Goal: Task Accomplishment & Management: Manage account settings

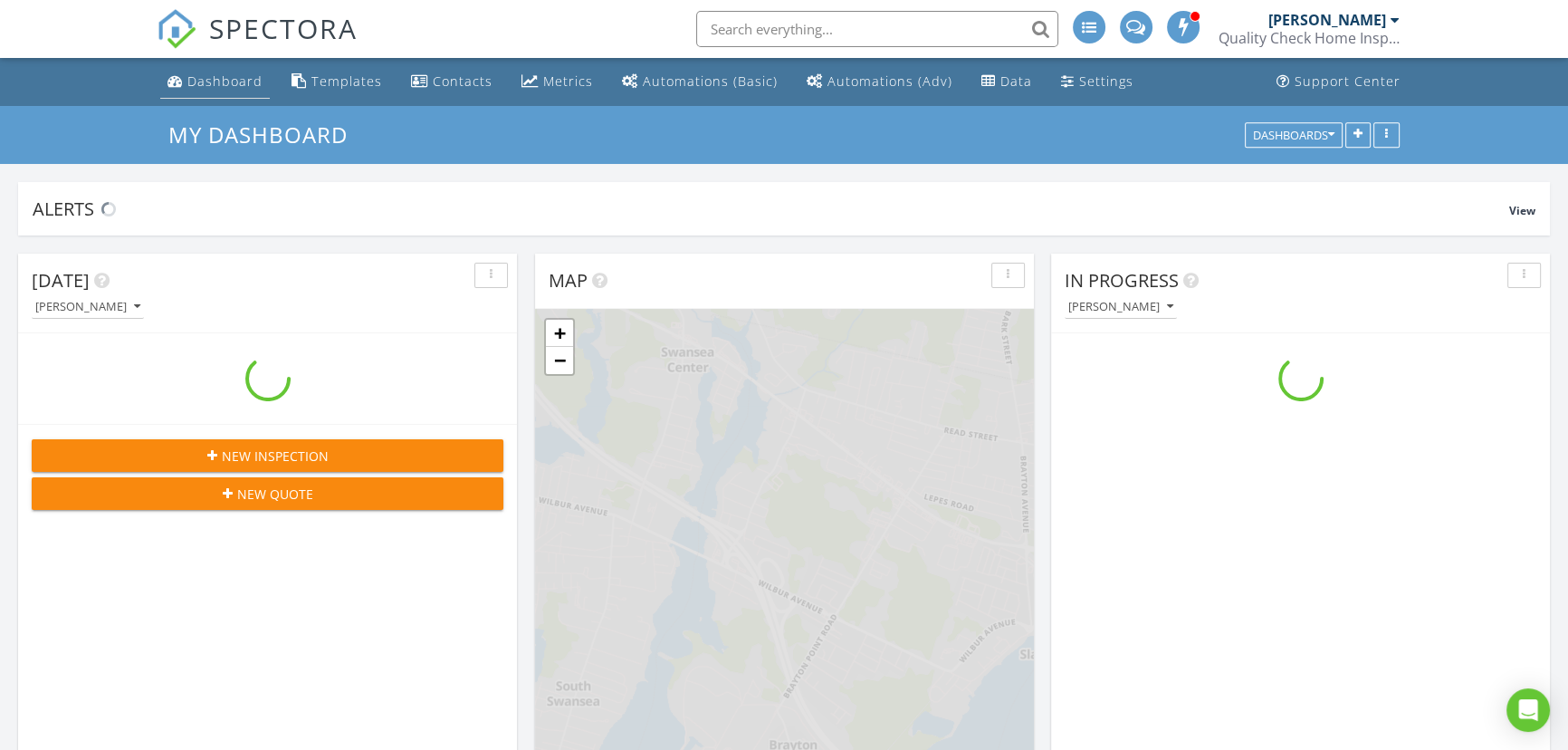
scroll to position [1856, 1593]
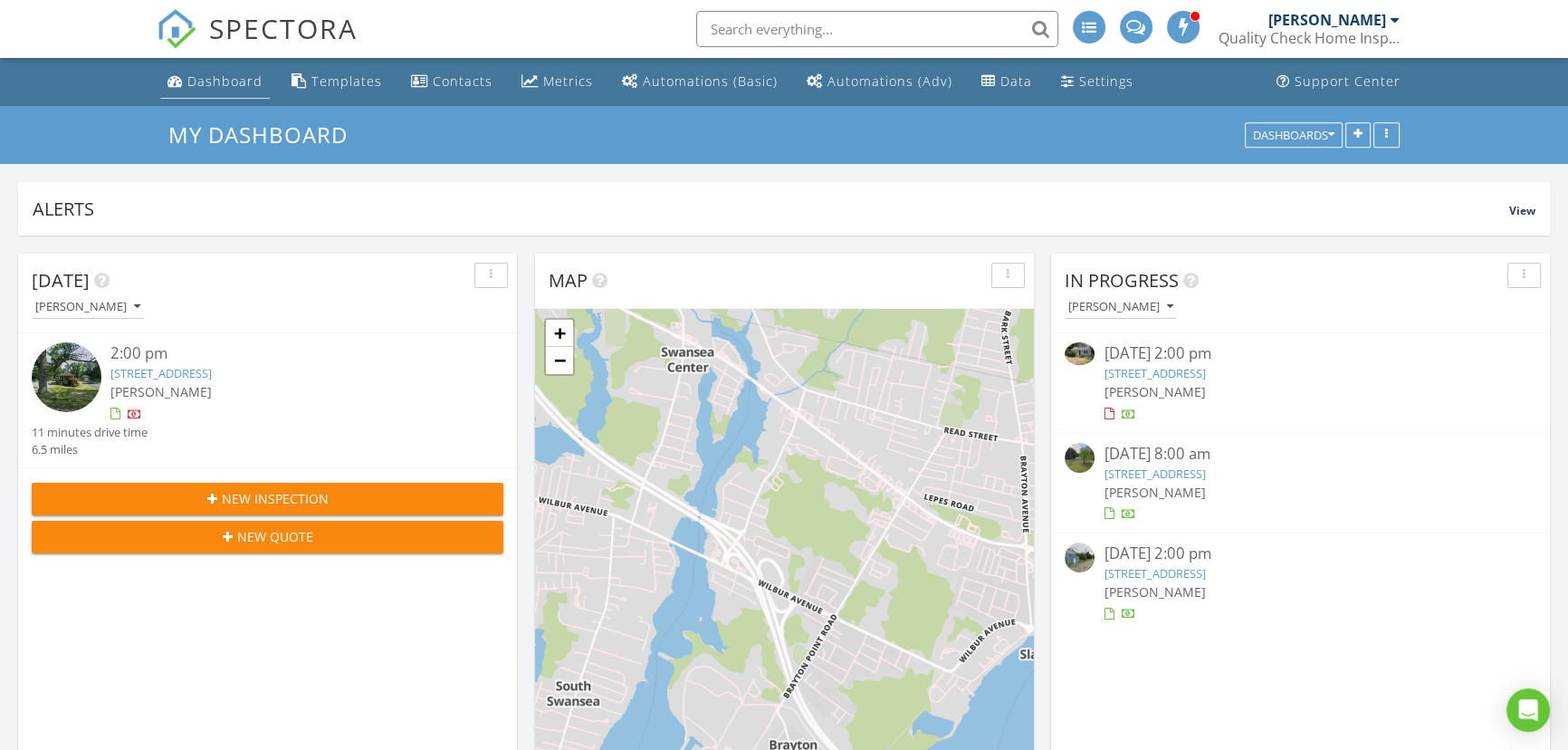
click at [235, 83] on div "Dashboard" at bounding box center [226, 81] width 76 height 17
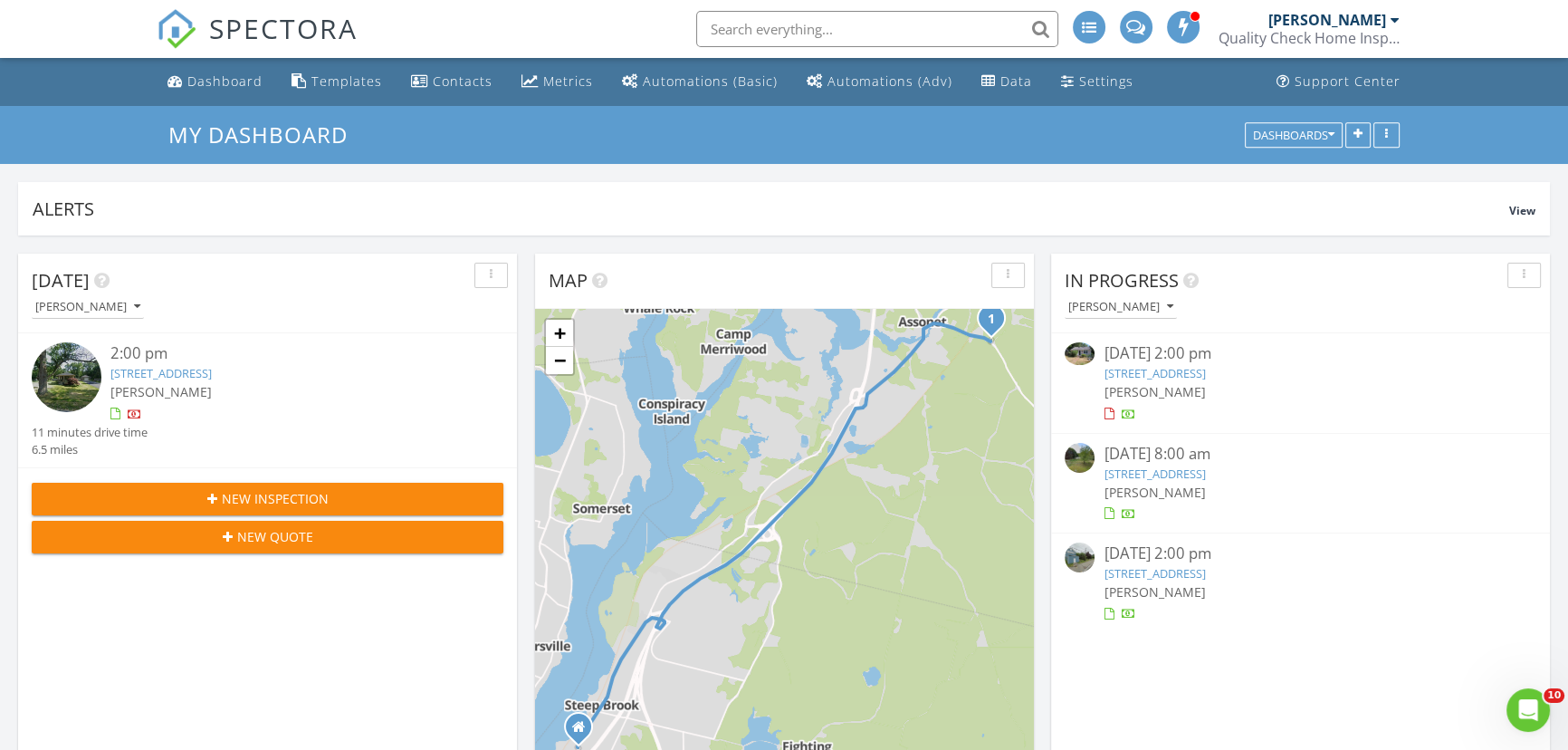
click at [1205, 367] on link "[STREET_ADDRESS]" at bounding box center [1154, 372] width 101 height 16
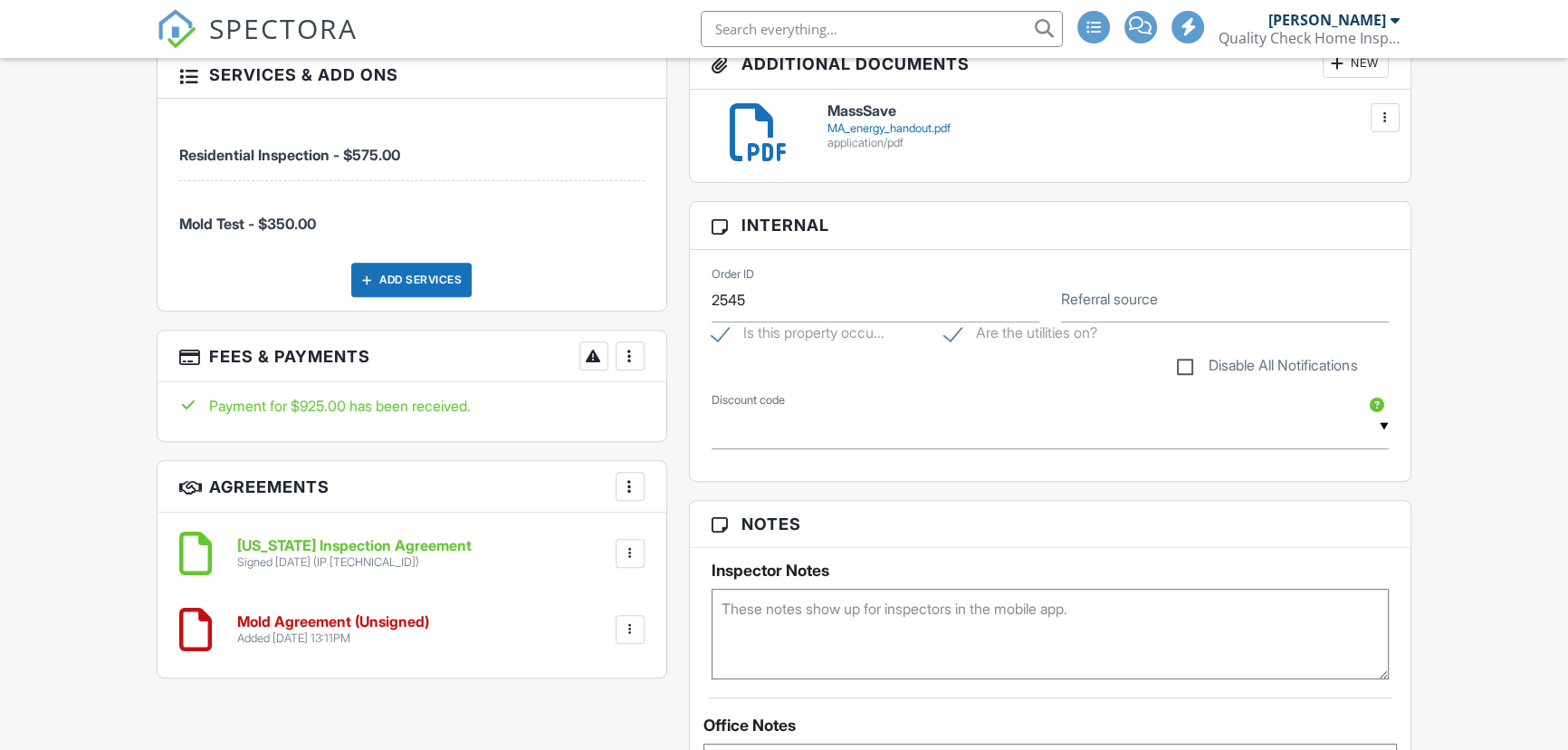
click at [635, 622] on div at bounding box center [630, 629] width 18 height 18
click at [358, 631] on div "Added 08/19/2025 13:11PM" at bounding box center [332, 638] width 192 height 14
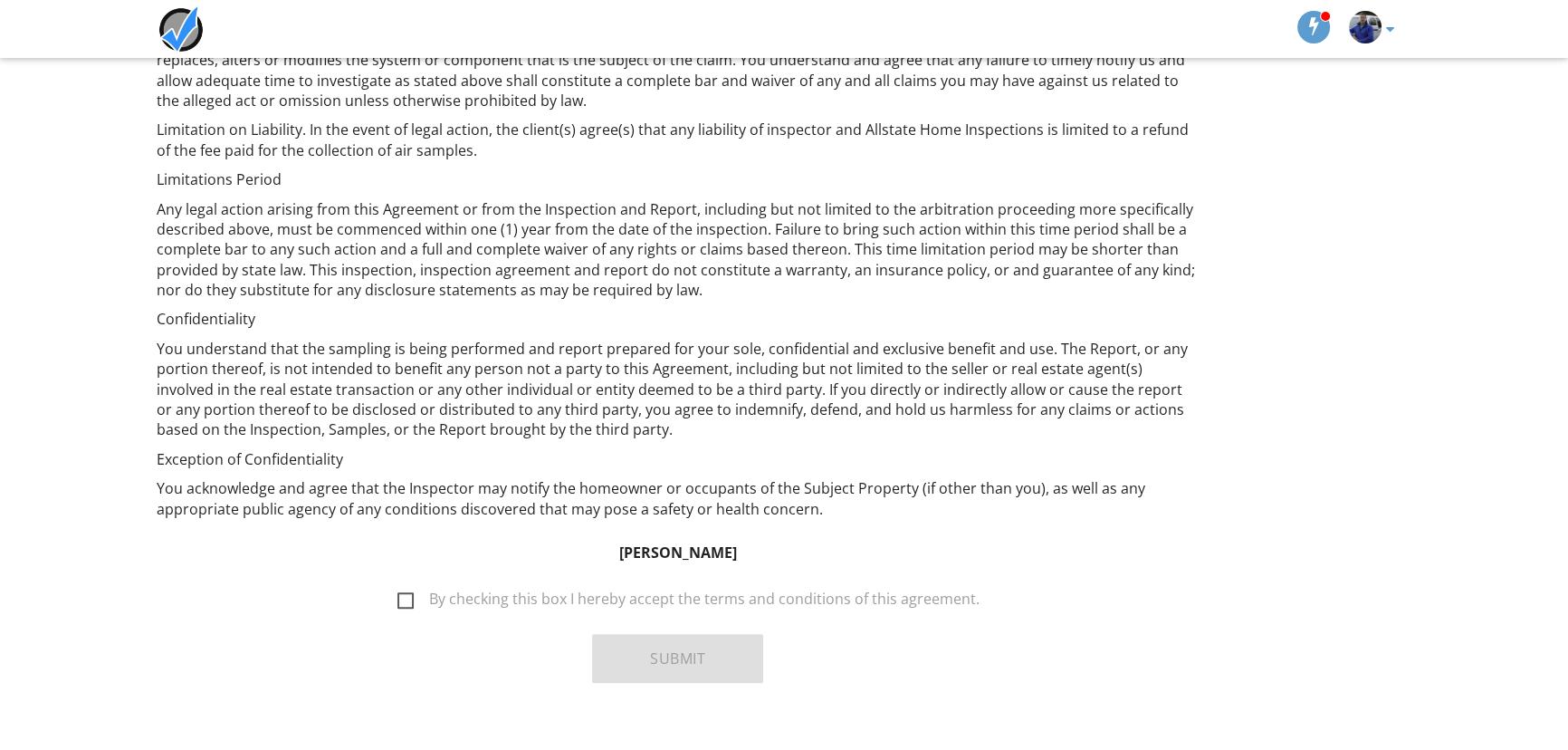
scroll to position [1181, 0]
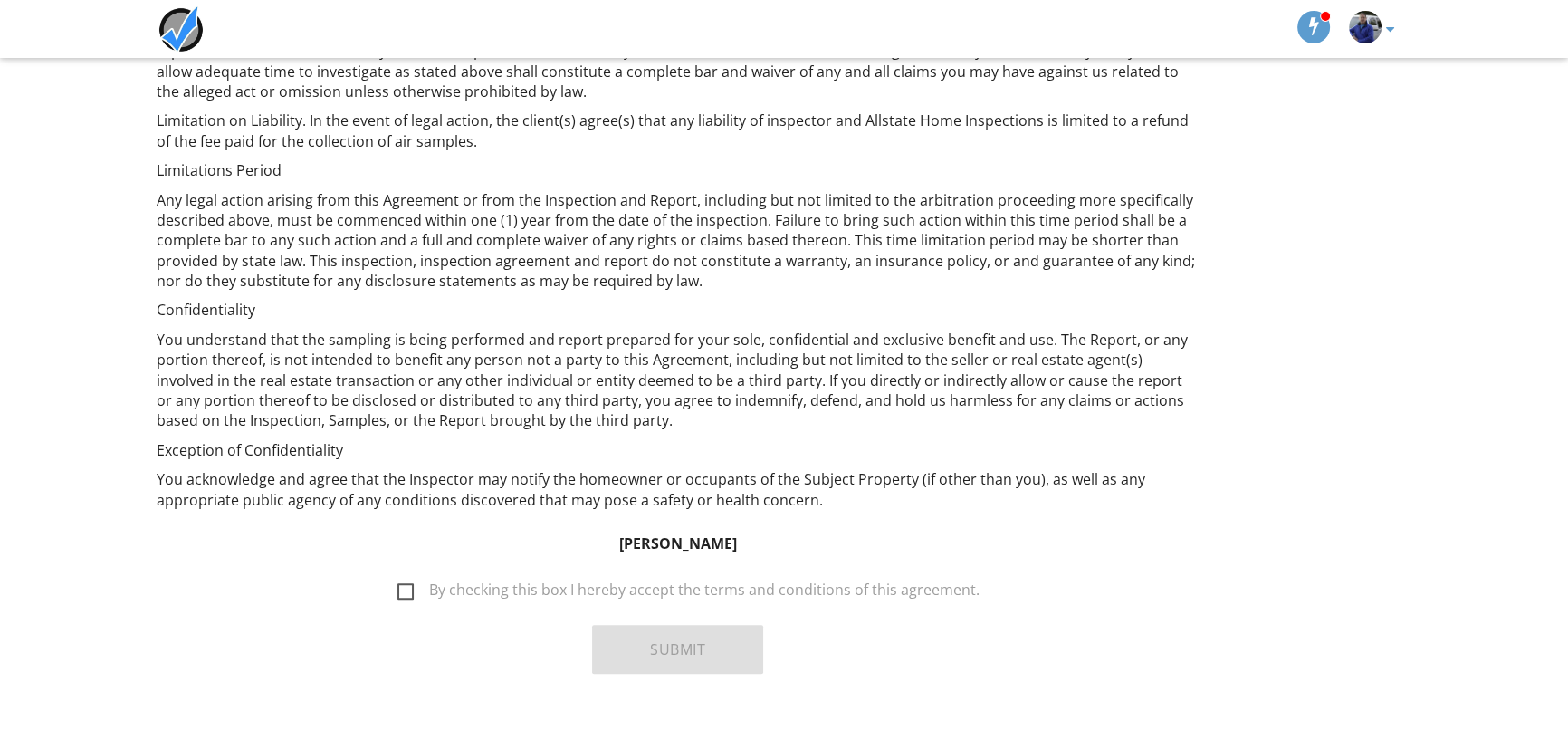
click at [425, 582] on label "By checking this box I hereby accept the terms and conditions of this agreement." at bounding box center [688, 593] width 582 height 23
click at [398, 575] on input "By checking this box I hereby accept the terms and conditions of this agreement." at bounding box center [392, 581] width 11 height 11
checkbox input "true"
click at [693, 632] on button "Submit" at bounding box center [677, 650] width 171 height 49
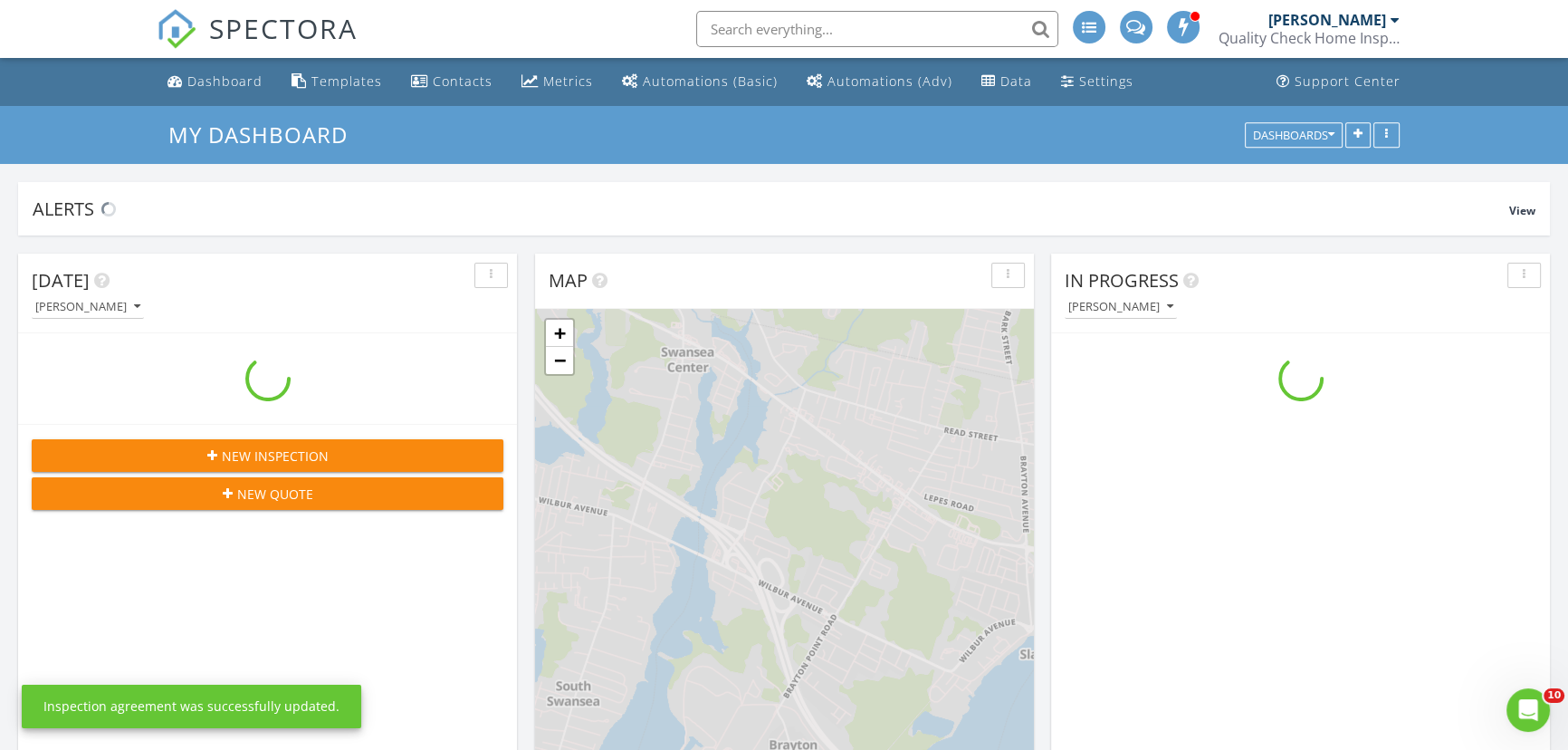
scroll to position [1856, 1593]
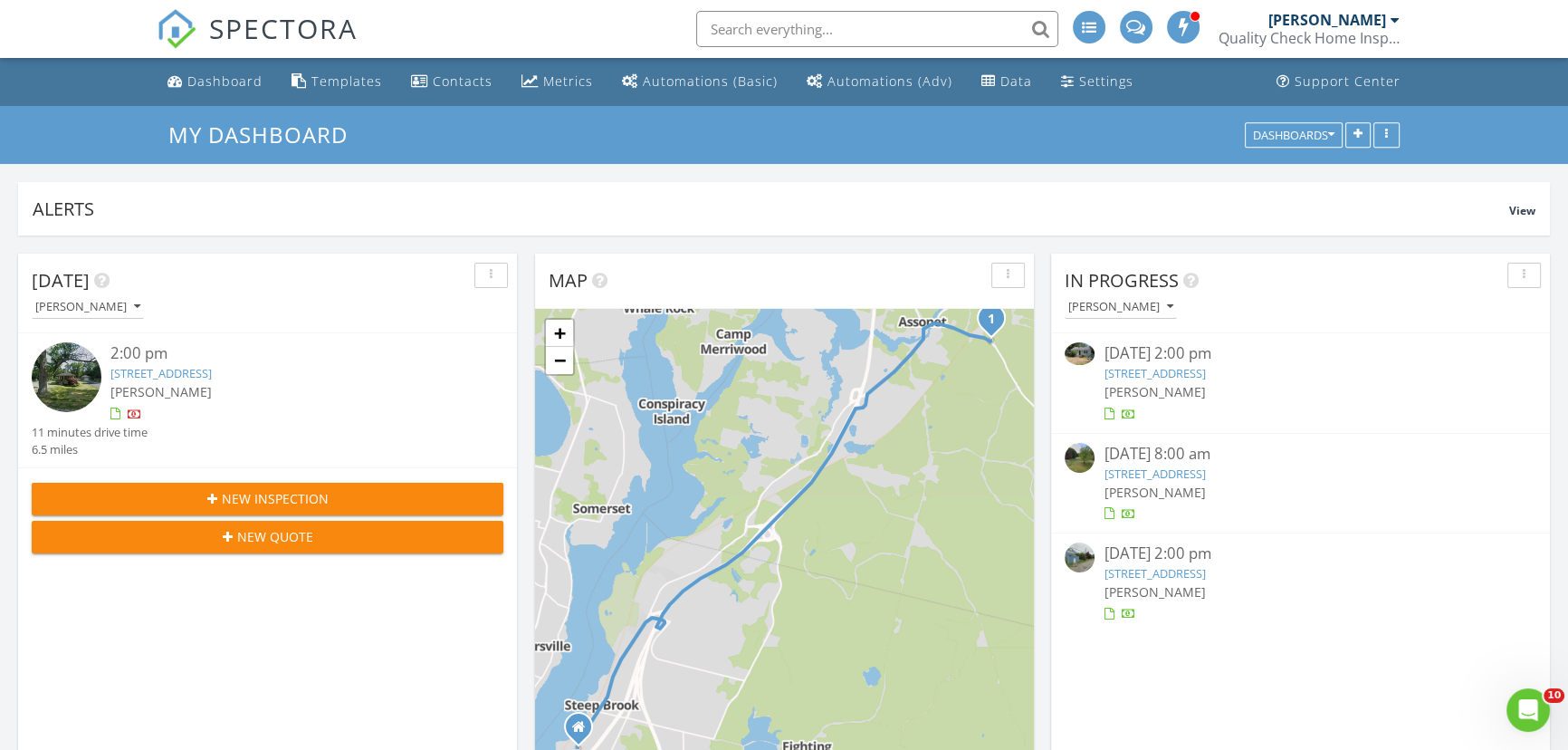
click at [1205, 378] on link "[STREET_ADDRESS]" at bounding box center [1154, 372] width 101 height 16
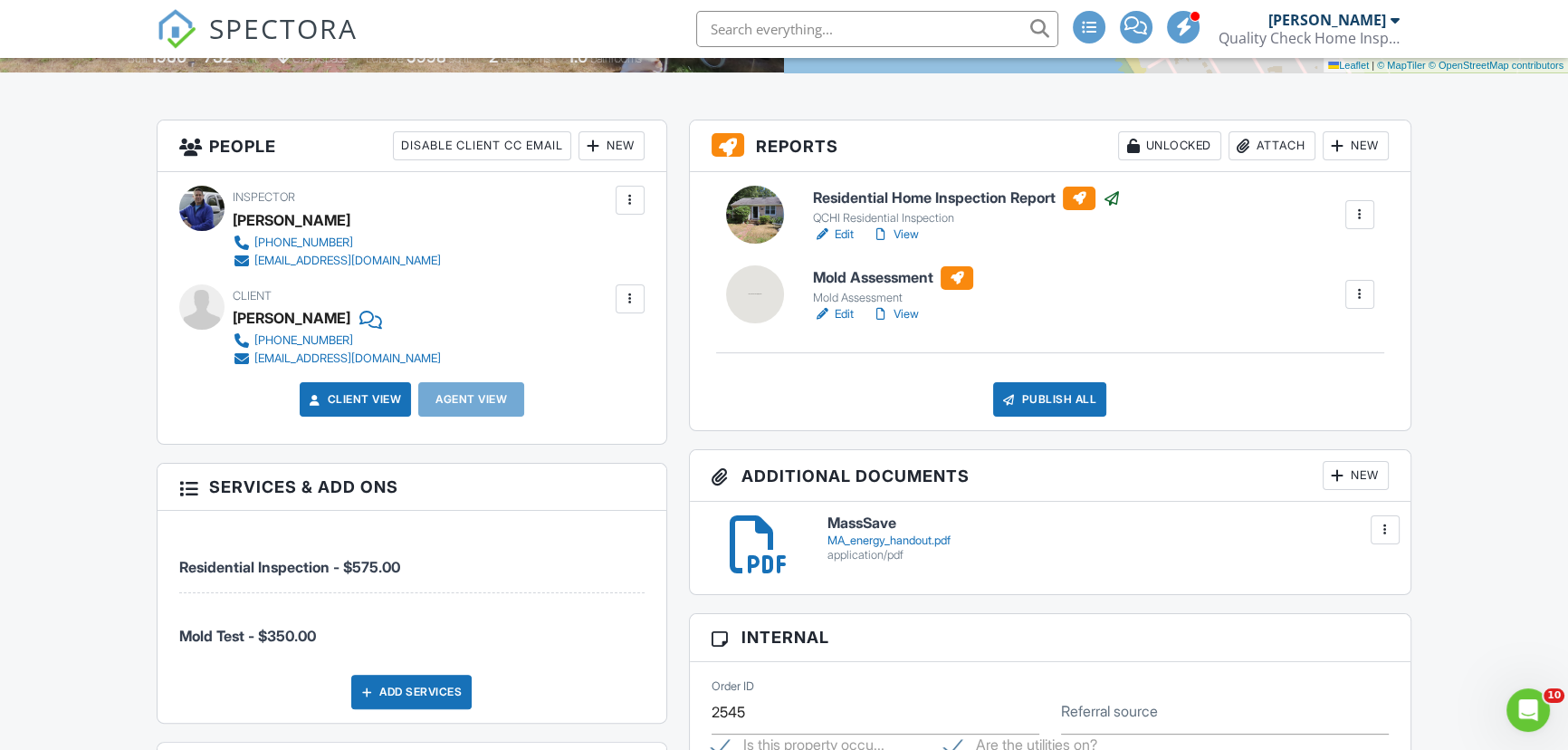
click at [836, 314] on link "Edit" at bounding box center [833, 314] width 41 height 18
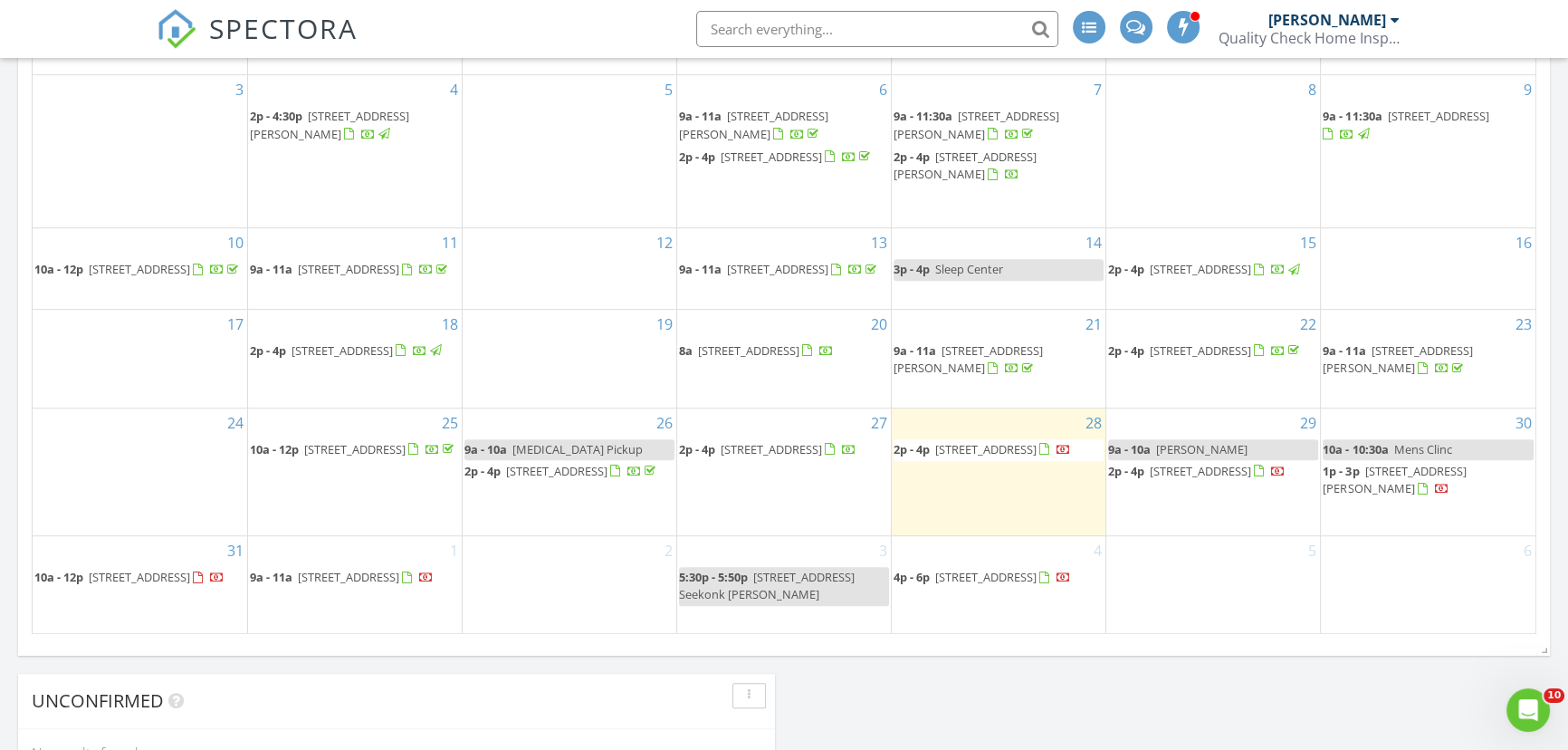
scroll to position [1070, 0]
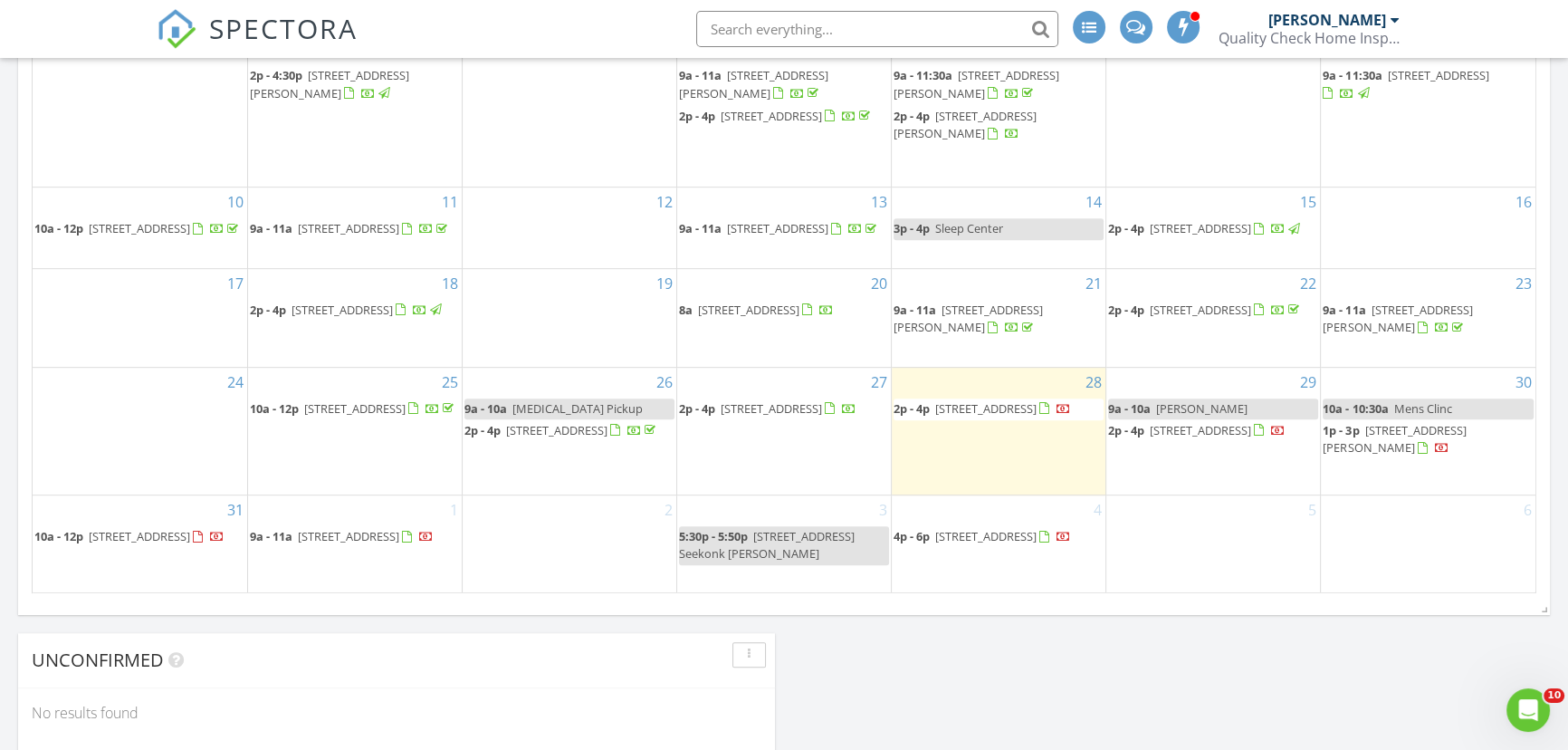
click at [89, 544] on span "[STREET_ADDRESS]" at bounding box center [139, 536] width 101 height 16
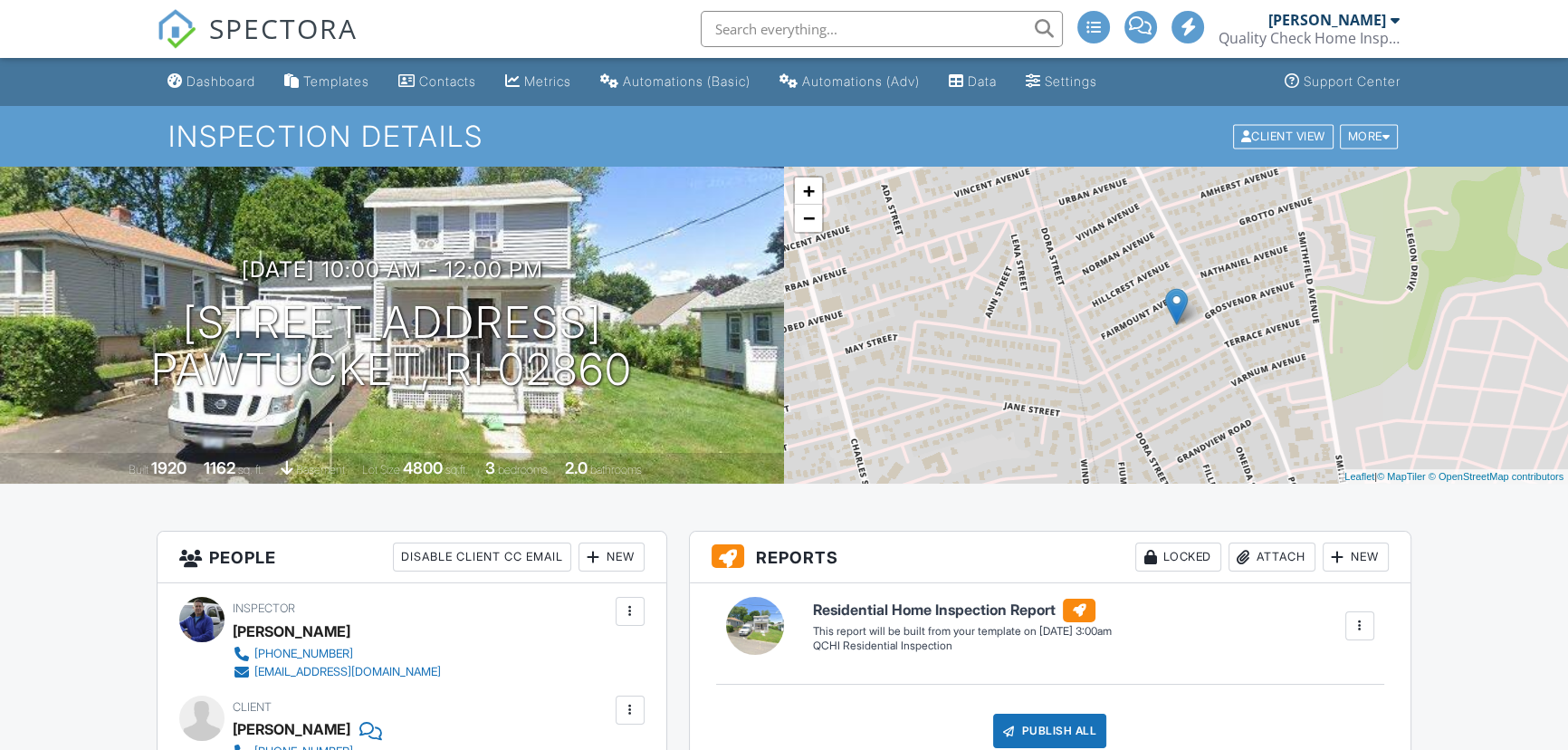
click at [223, 82] on div "Dashboard" at bounding box center [221, 81] width 69 height 15
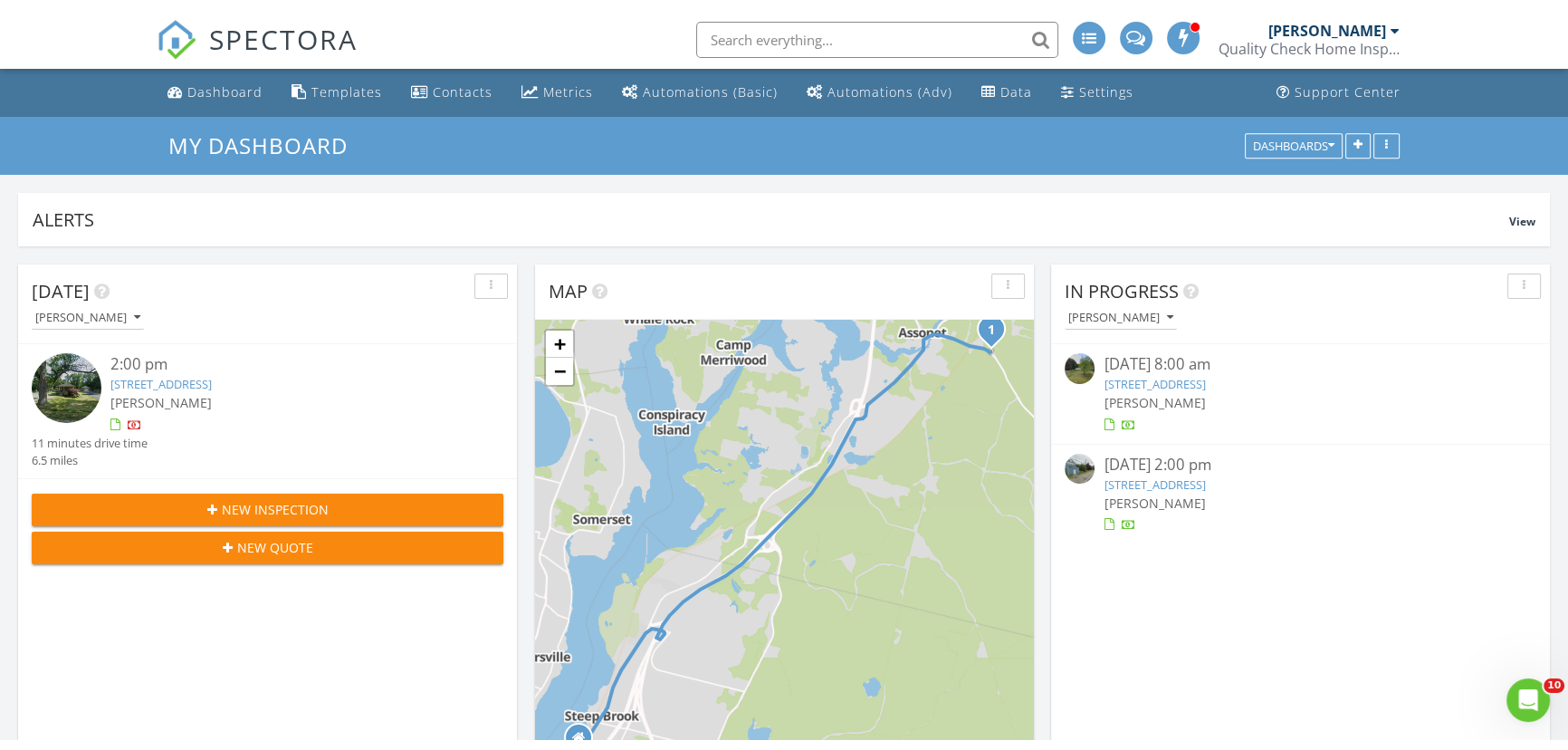
scroll to position [1856, 1593]
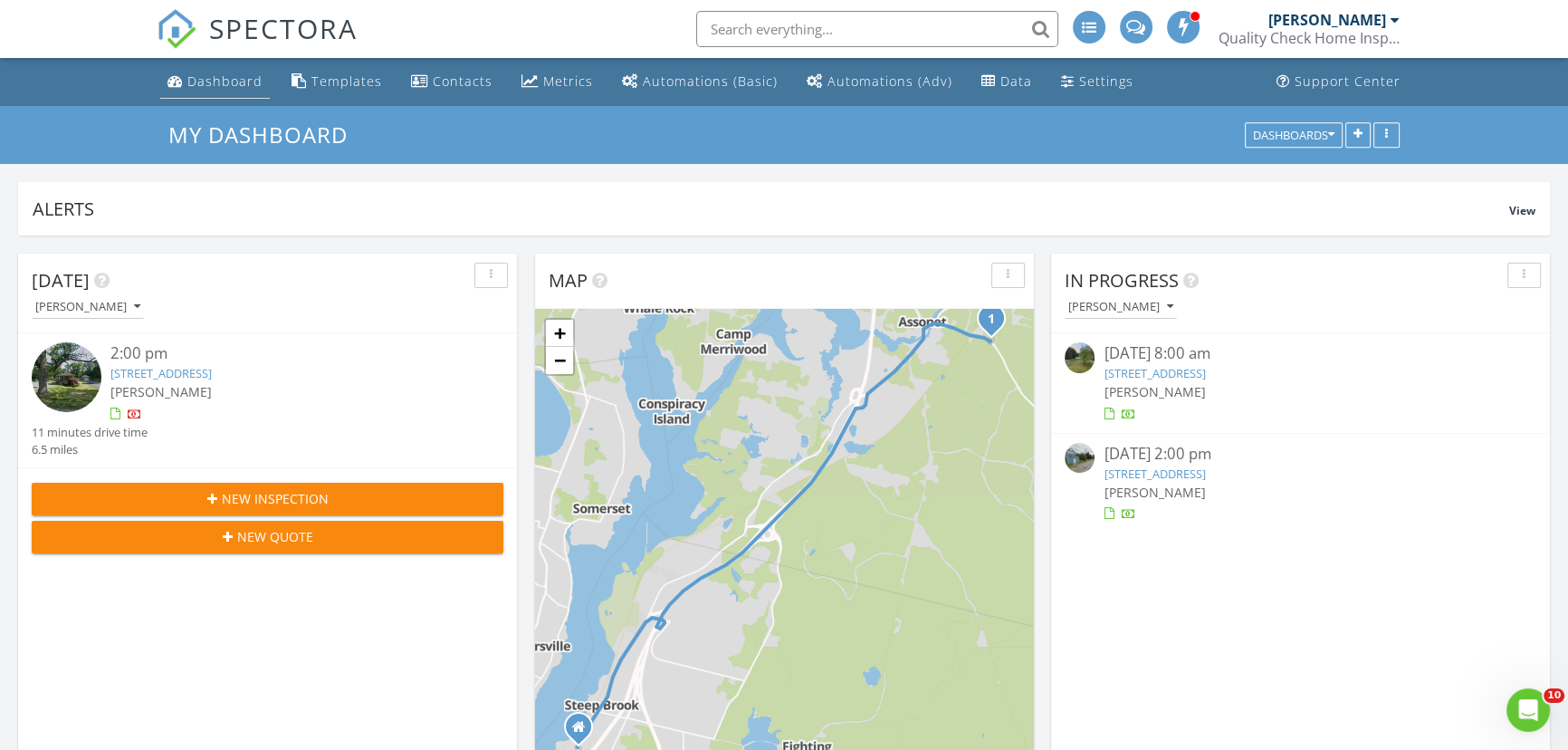
click at [199, 82] on div "Dashboard" at bounding box center [226, 81] width 76 height 17
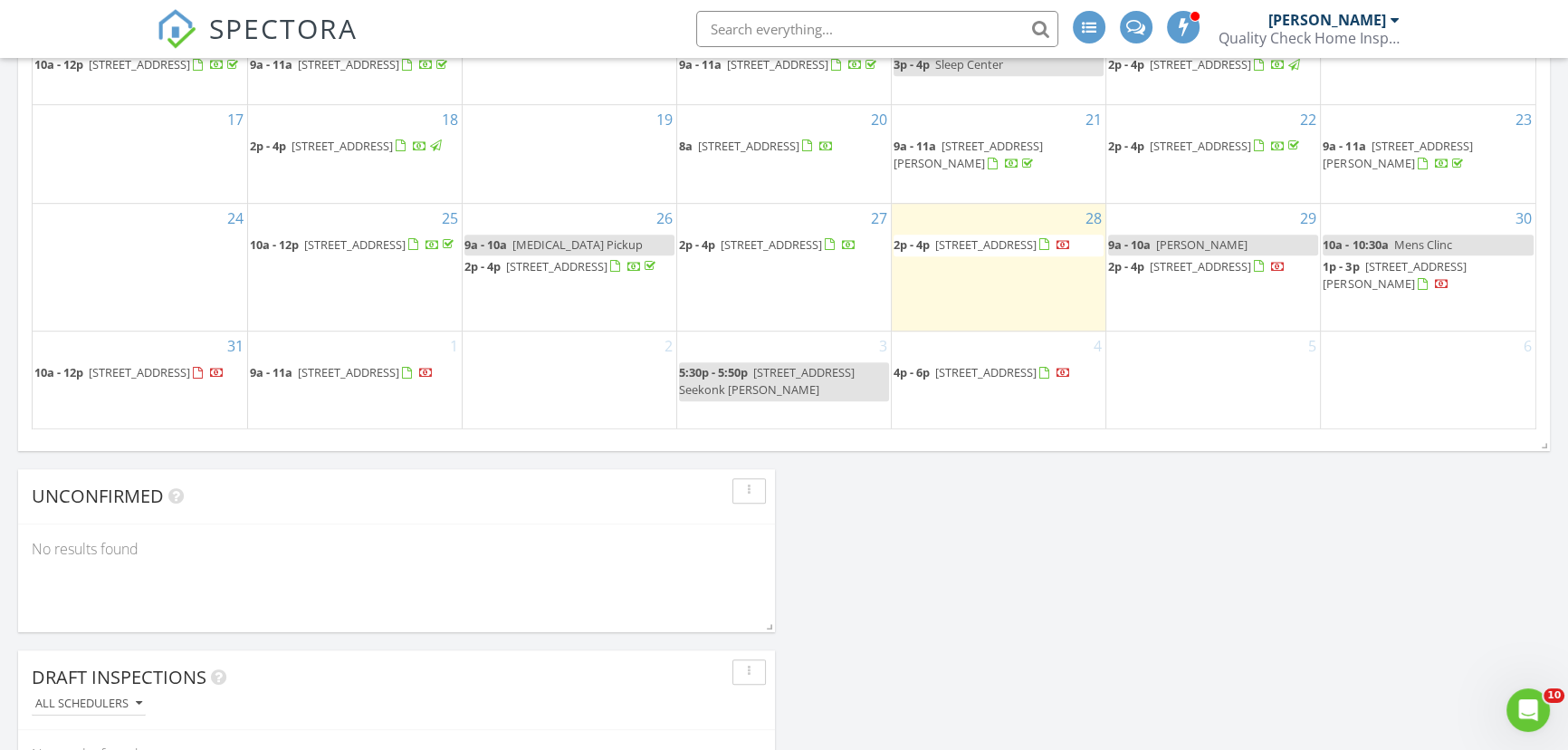
scroll to position [1235, 0]
click at [1003, 249] on span "15 Slab Bridge Rd, Freetown 02702" at bounding box center [986, 243] width 101 height 16
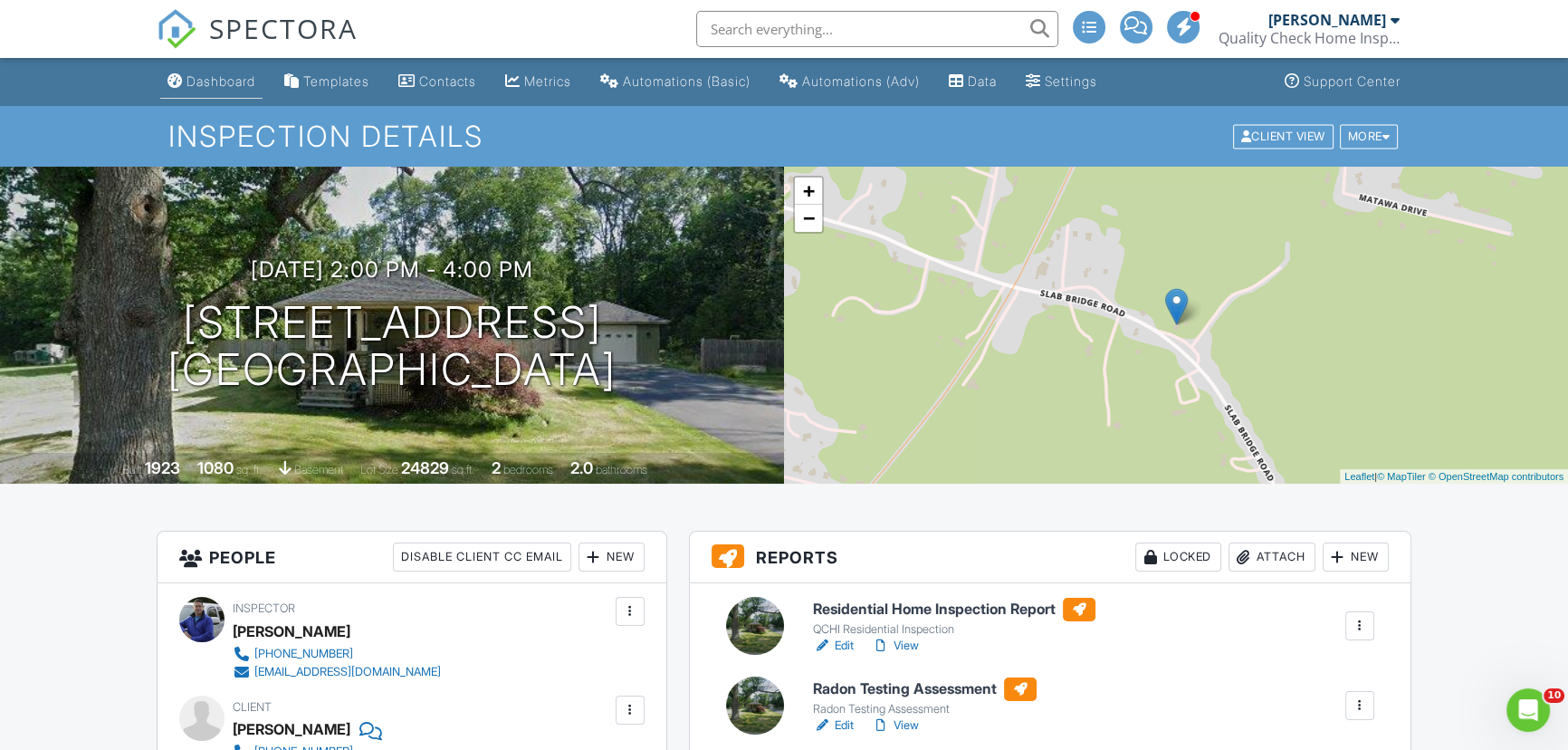
click at [216, 81] on div "Dashboard" at bounding box center [221, 81] width 69 height 15
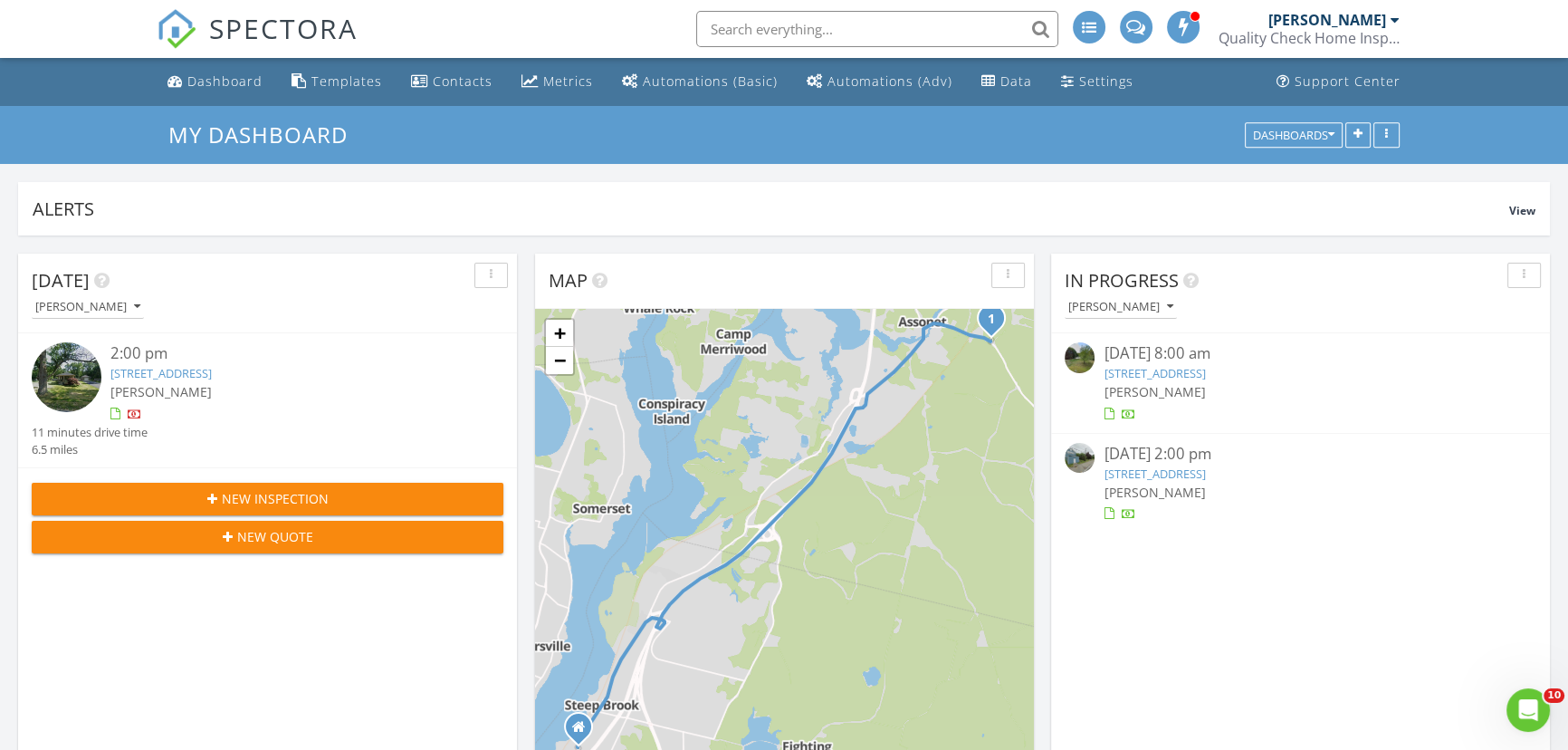
click at [211, 369] on link "15 Slab Bridge Rd, Freetown, MA 02702" at bounding box center [160, 372] width 101 height 16
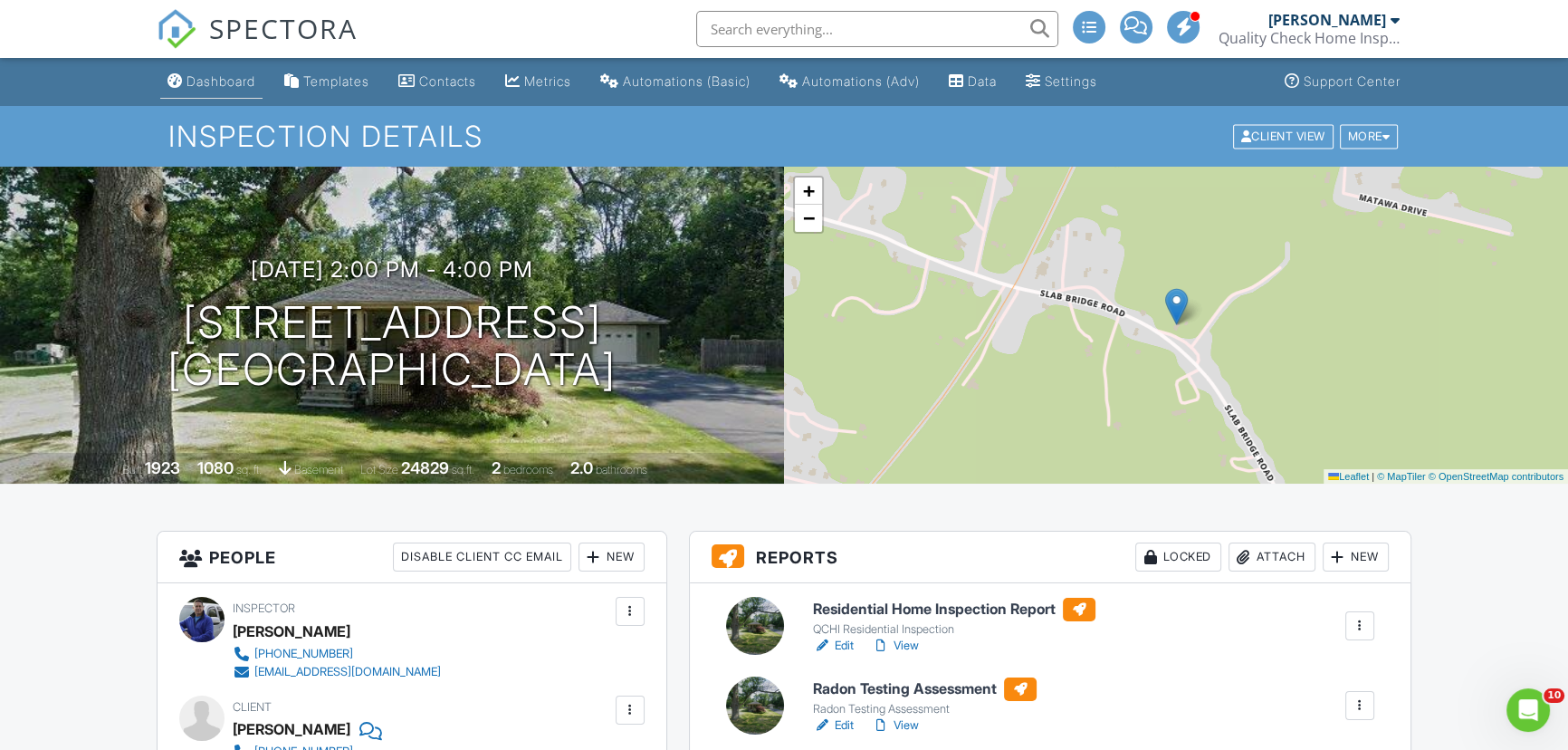
click at [246, 85] on div "Dashboard" at bounding box center [221, 81] width 69 height 15
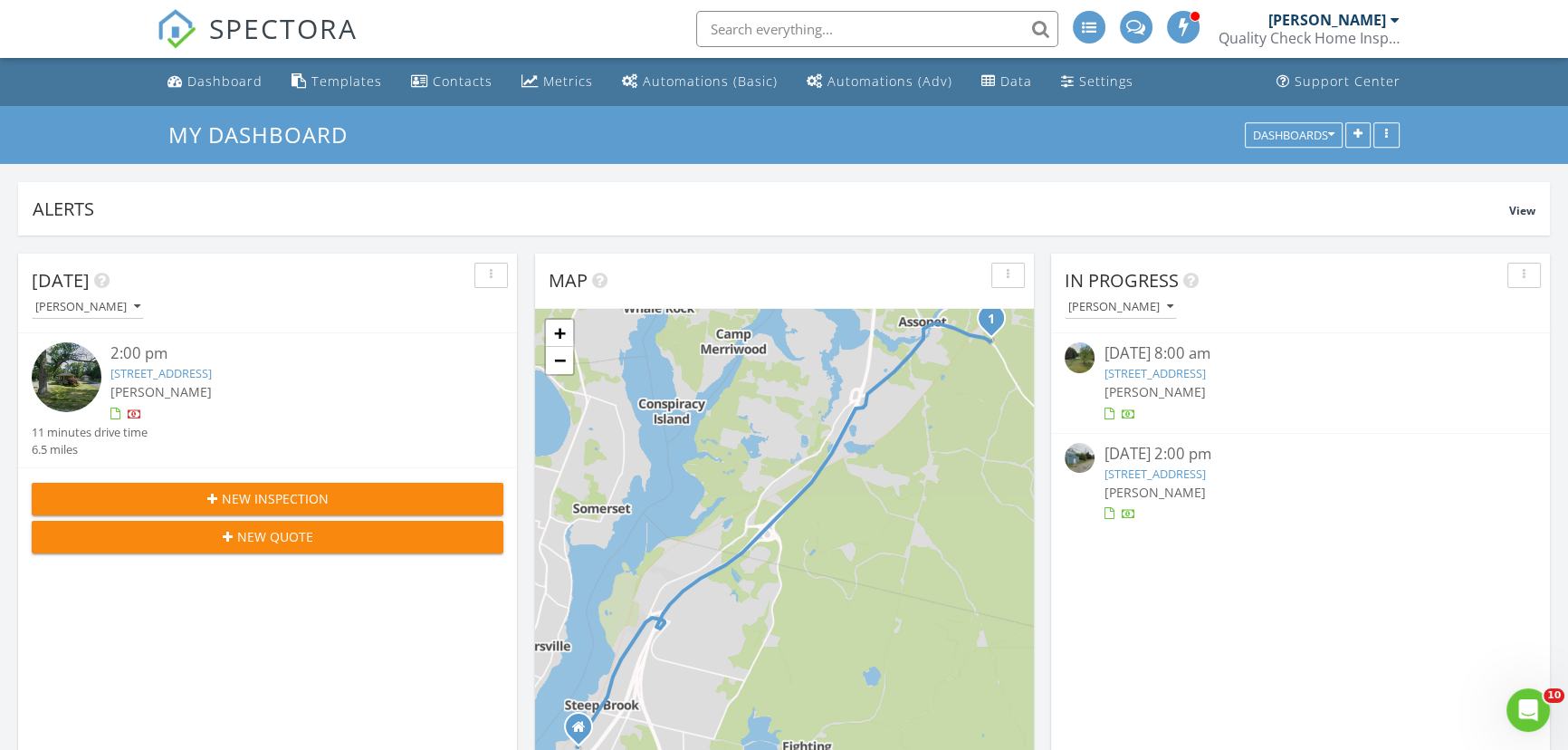
click at [208, 367] on link "[STREET_ADDRESS]" at bounding box center [160, 372] width 101 height 16
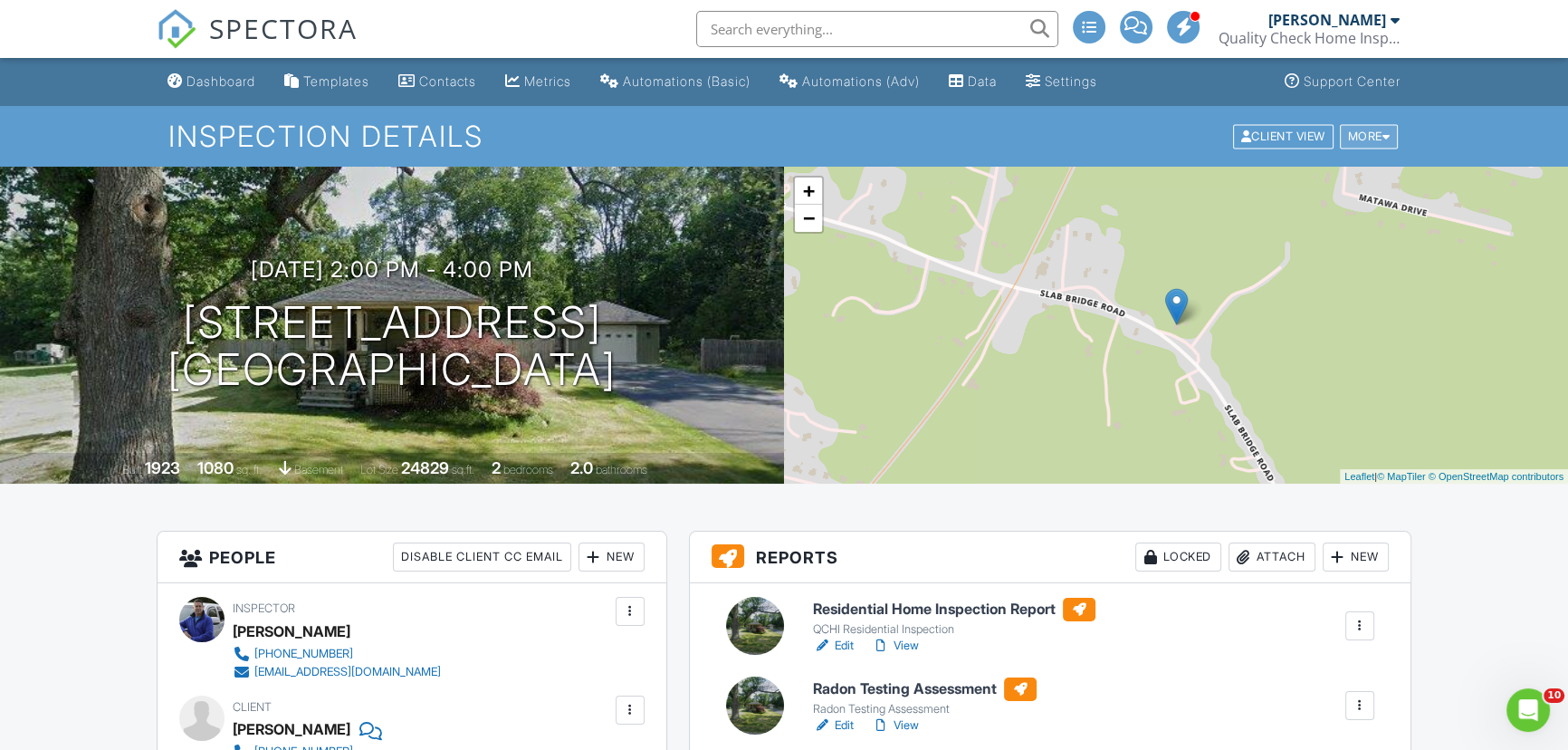
click at [1363, 127] on div "More" at bounding box center [1369, 136] width 59 height 25
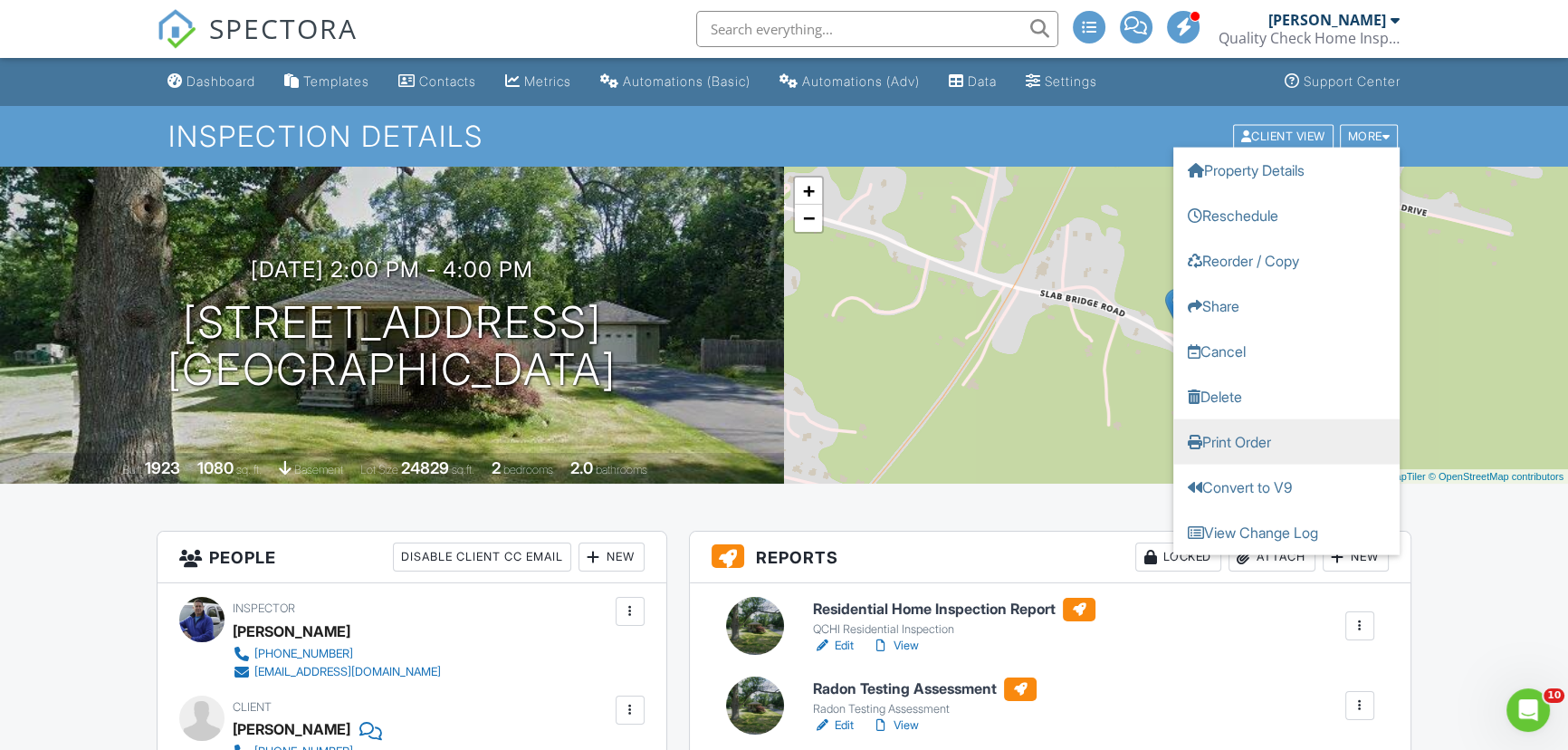
click at [1247, 438] on link "Print Order" at bounding box center [1287, 441] width 227 height 45
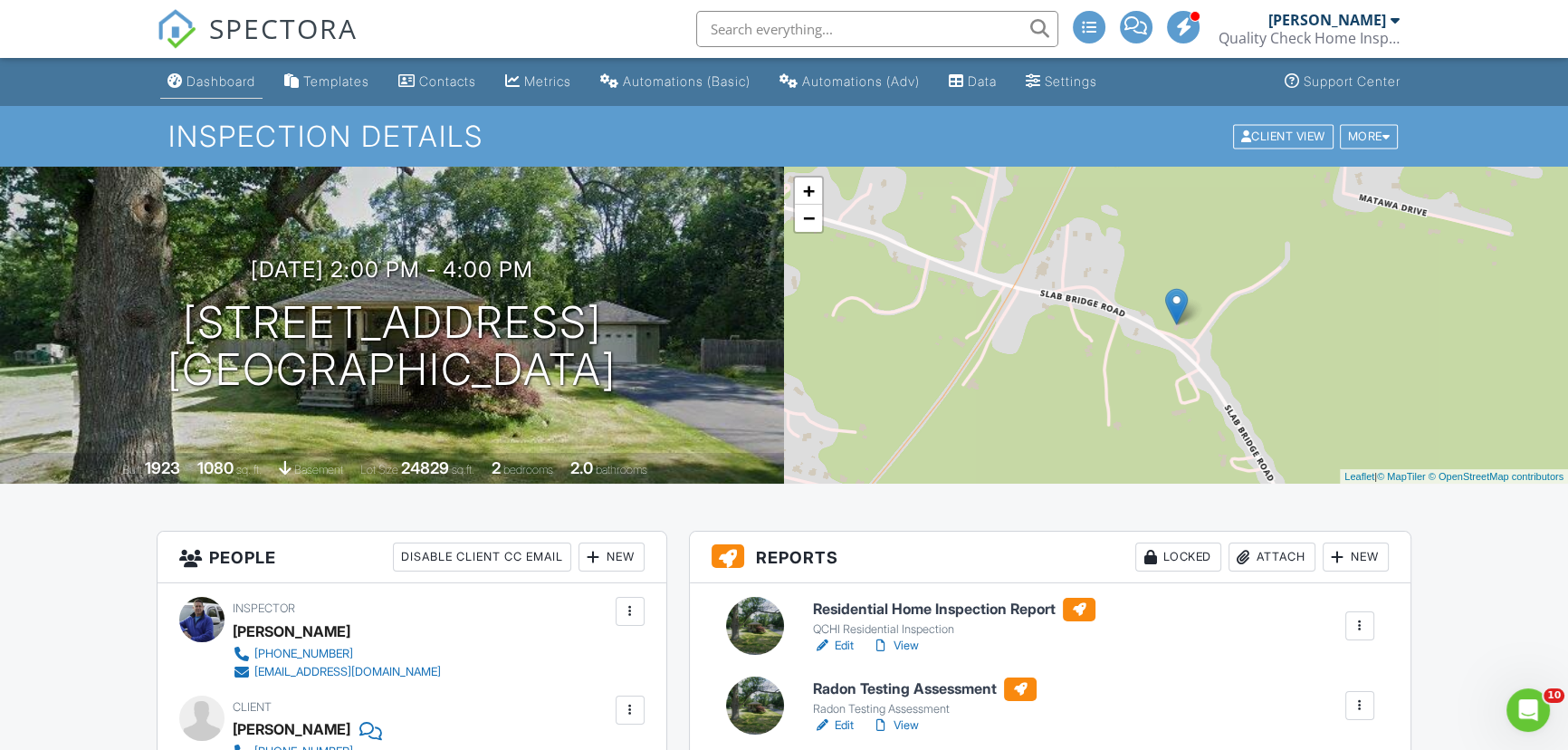
click at [191, 78] on div "Dashboard" at bounding box center [221, 81] width 69 height 15
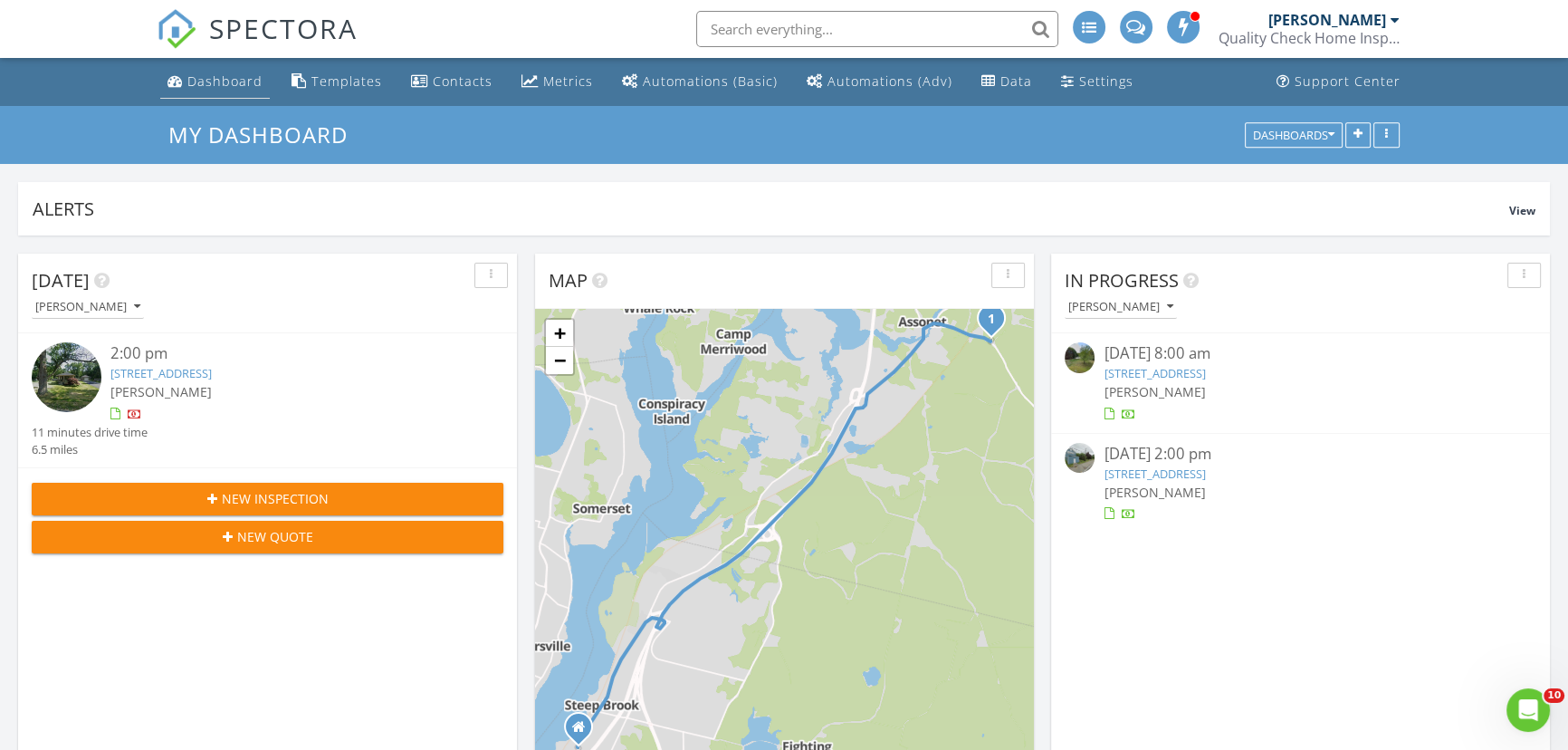
click at [207, 82] on div "Dashboard" at bounding box center [226, 81] width 76 height 17
